Goal: Transaction & Acquisition: Purchase product/service

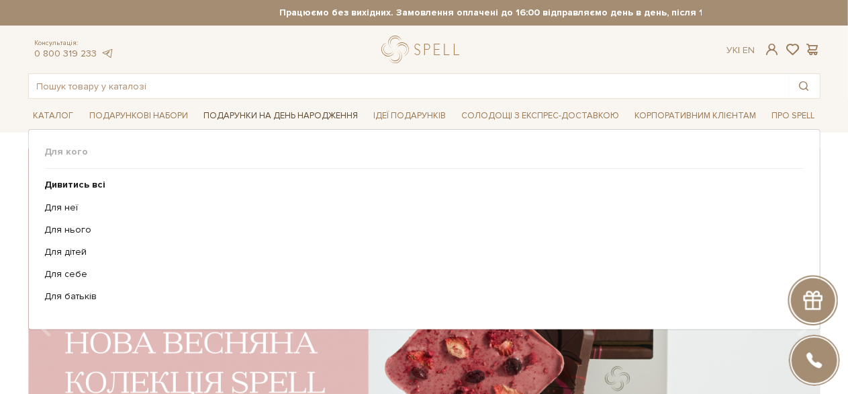
click at [267, 119] on span "Подарунки на День народження" at bounding box center [280, 115] width 165 height 21
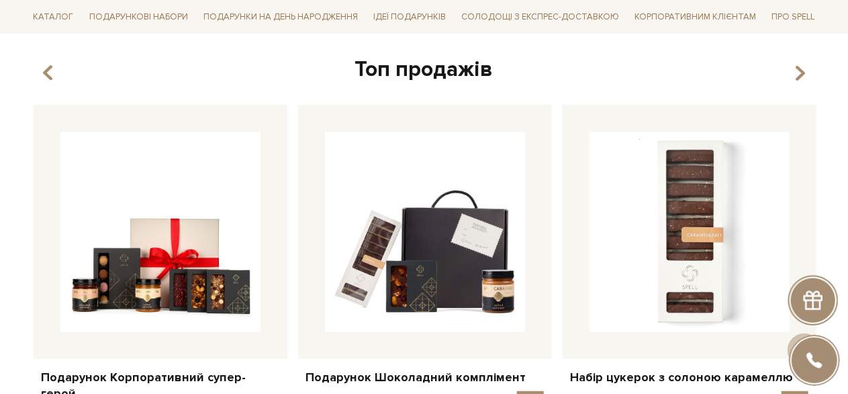
scroll to position [604, 0]
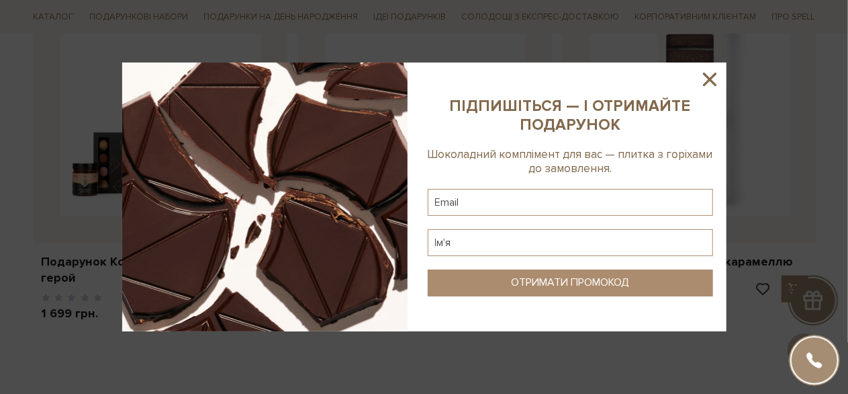
click at [706, 77] on icon at bounding box center [709, 79] width 23 height 23
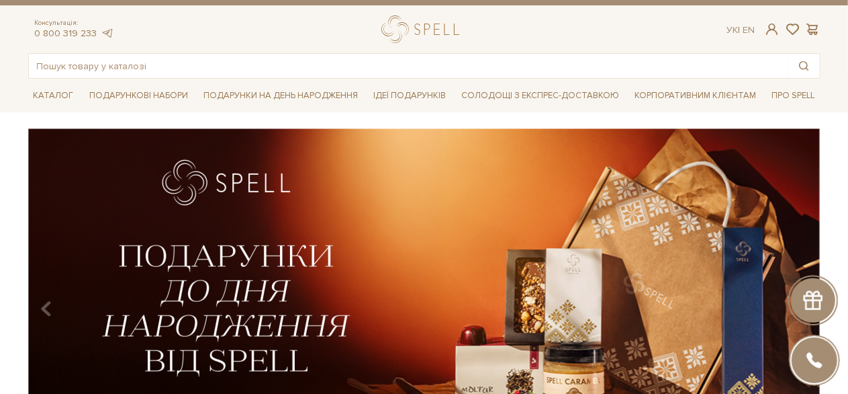
scroll to position [0, 0]
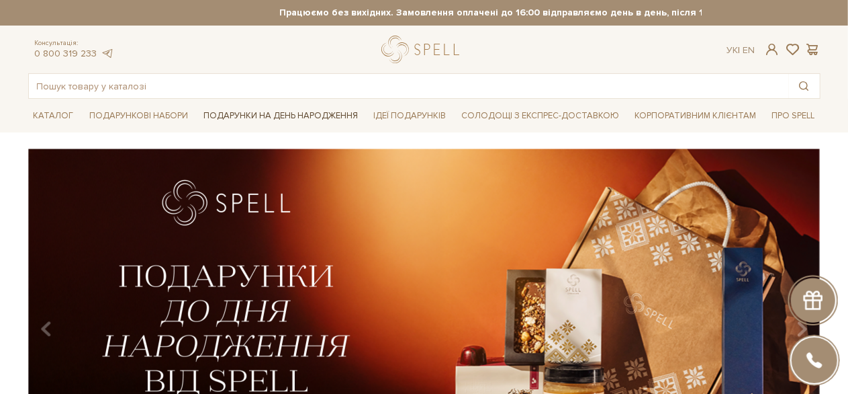
click at [233, 109] on span "Подарунки на День народження" at bounding box center [280, 115] width 165 height 21
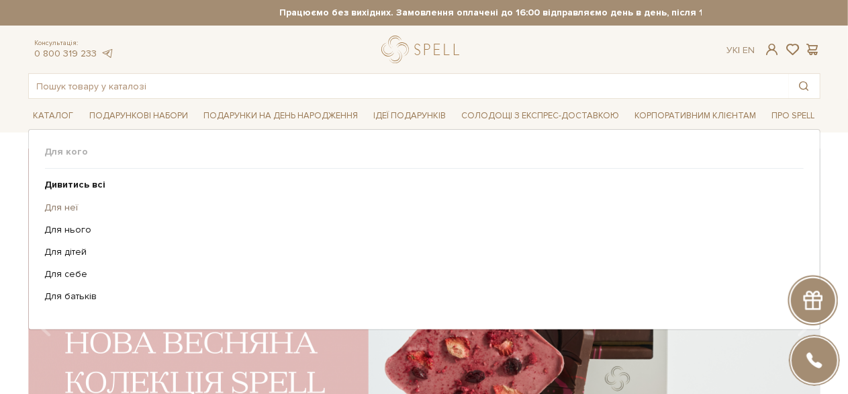
click at [62, 207] on link "Для неї" at bounding box center [419, 207] width 749 height 12
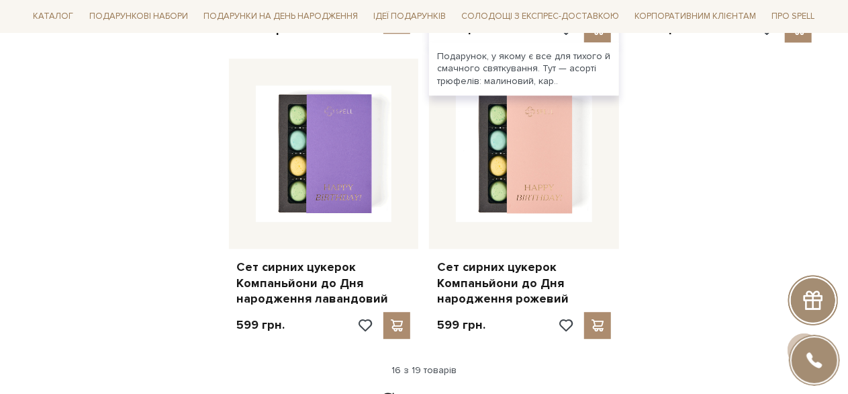
scroll to position [1679, 0]
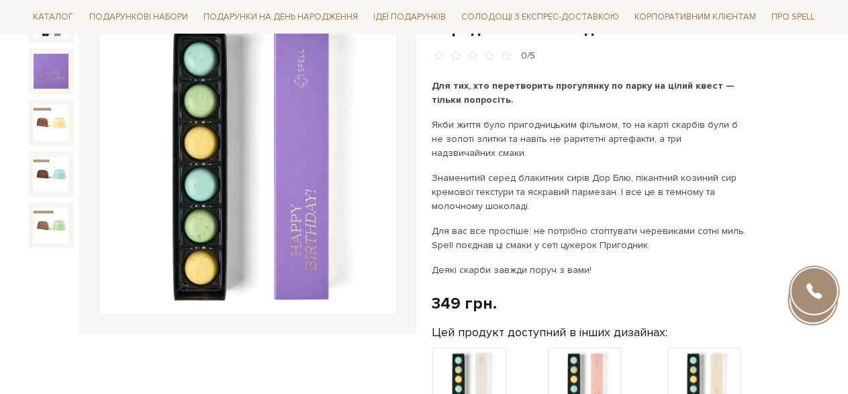
scroll to position [201, 0]
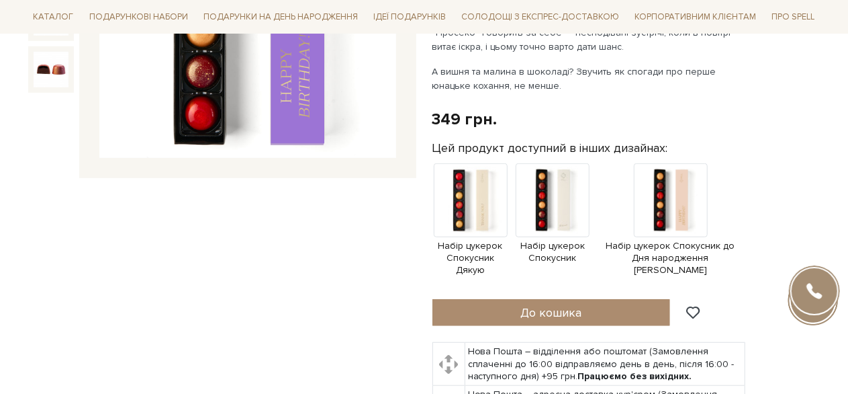
scroll to position [134, 0]
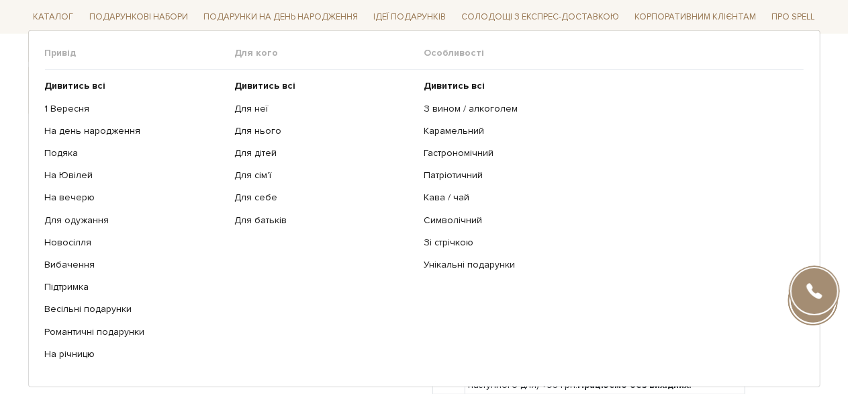
scroll to position [336, 0]
